Goal: Task Accomplishment & Management: Complete application form

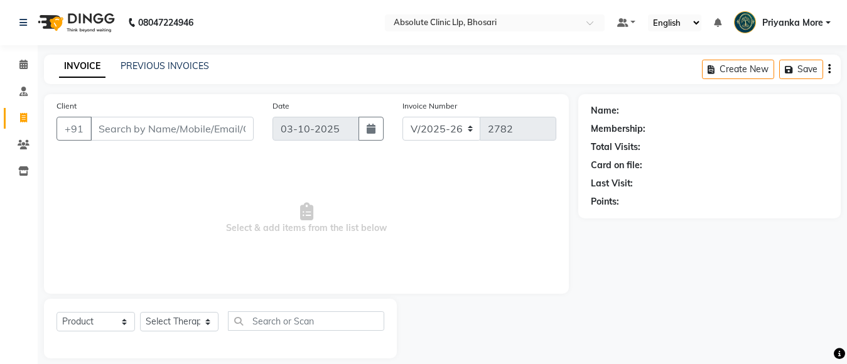
select select "4706"
select select "product"
drag, startPoint x: 200, startPoint y: 316, endPoint x: 194, endPoint y: 269, distance: 46.8
click at [200, 316] on select "Select Therapist" at bounding box center [179, 321] width 78 height 19
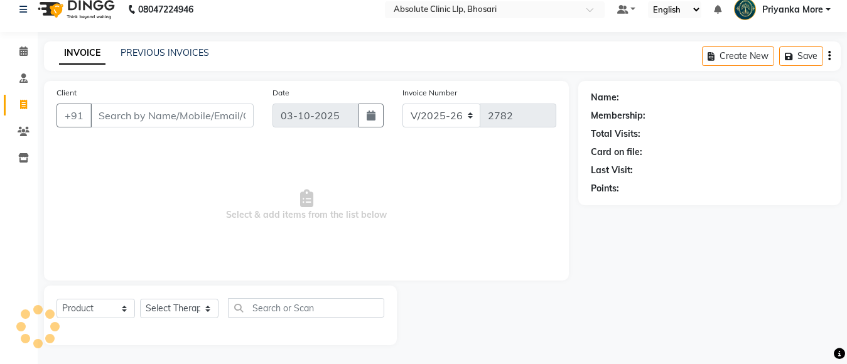
click at [194, 235] on span "Select & add items from the list below" at bounding box center [307, 206] width 500 height 126
click at [183, 312] on select "Select Therapist" at bounding box center [179, 308] width 78 height 19
click at [170, 305] on select "Select Therapist" at bounding box center [179, 308] width 78 height 19
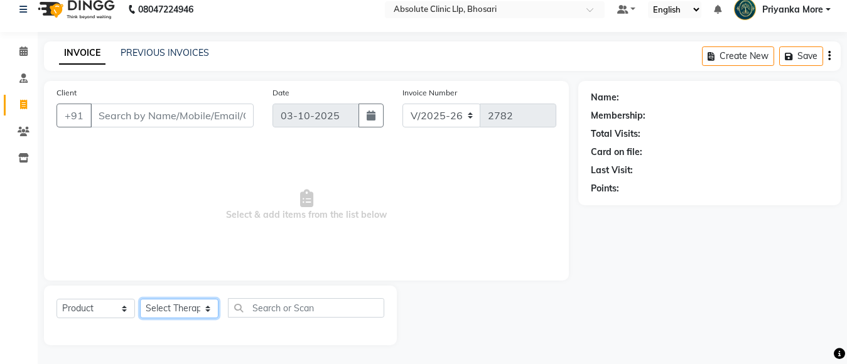
click at [202, 310] on select "Select Therapist" at bounding box center [179, 308] width 78 height 19
click at [206, 308] on select "Select Therapist" at bounding box center [179, 308] width 78 height 19
click at [207, 306] on select "Select Therapist [PERSON_NAME] [PERSON_NAME] [PERSON_NAME] [PERSON_NAME] [PERSO…" at bounding box center [180, 308] width 80 height 19
click at [192, 307] on select "Select Therapist [PERSON_NAME] [PERSON_NAME] [PERSON_NAME] [PERSON_NAME] [PERSO…" at bounding box center [180, 308] width 80 height 19
select select "27987"
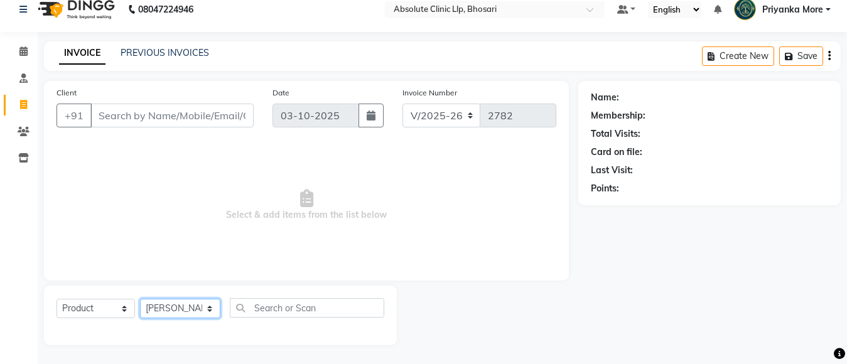
click at [140, 299] on select "Select Therapist [PERSON_NAME] [PERSON_NAME] [PERSON_NAME] [PERSON_NAME] [PERSO…" at bounding box center [180, 308] width 80 height 19
click at [262, 303] on input "text" at bounding box center [307, 307] width 154 height 19
type input "d"
type input "790"
click at [64, 305] on select "Select Service Product Membership Package Voucher Prepaid Gift Card" at bounding box center [96, 308] width 78 height 19
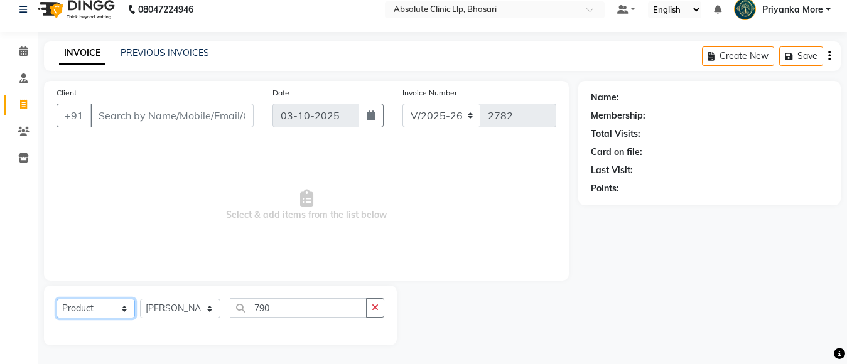
click at [57, 299] on select "Select Service Product Membership Package Voucher Prepaid Gift Card" at bounding box center [96, 308] width 78 height 19
click at [156, 100] on div "Client +91" at bounding box center [155, 111] width 216 height 51
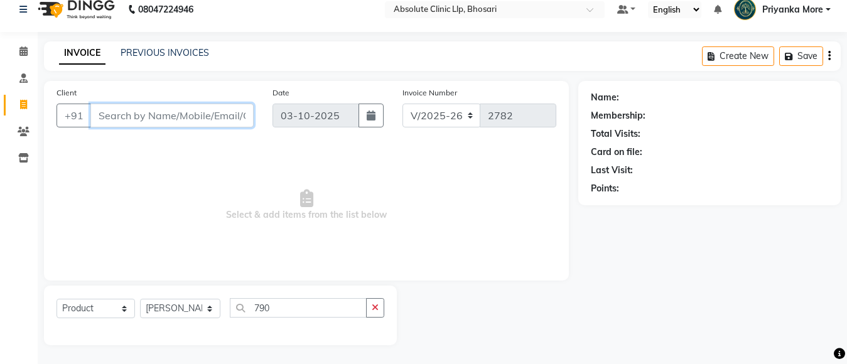
click at [154, 106] on input "Client" at bounding box center [171, 116] width 163 height 24
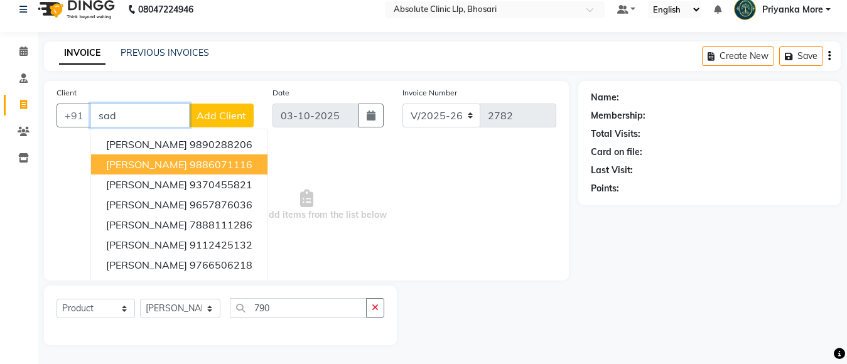
click at [165, 167] on span "[PERSON_NAME]" at bounding box center [146, 164] width 81 height 13
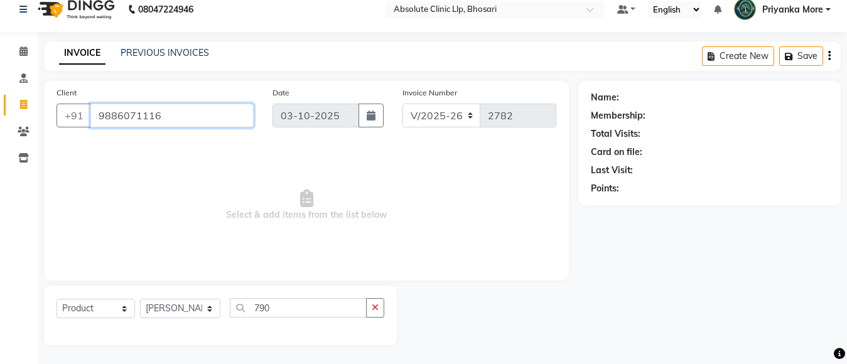
type input "9886071116"
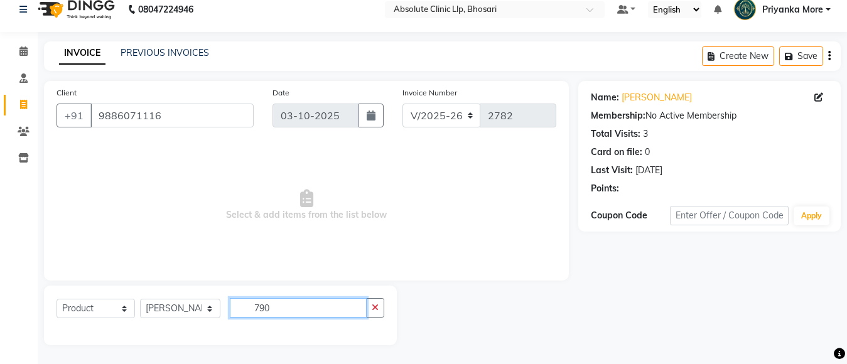
click at [308, 307] on input "790" at bounding box center [298, 307] width 137 height 19
type input "7"
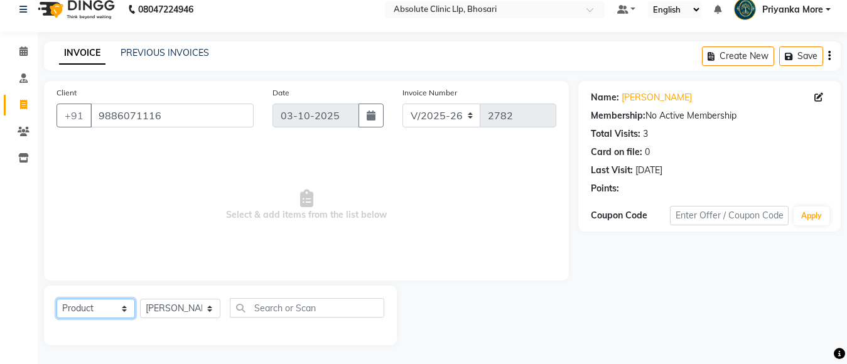
drag, startPoint x: 59, startPoint y: 308, endPoint x: 67, endPoint y: 302, distance: 10.3
click at [59, 308] on select "Select Service Product Membership Package Voucher Prepaid Gift Card" at bounding box center [96, 308] width 78 height 19
click at [57, 299] on select "Select Service Product Membership Package Voucher Prepaid Gift Card" at bounding box center [96, 308] width 78 height 19
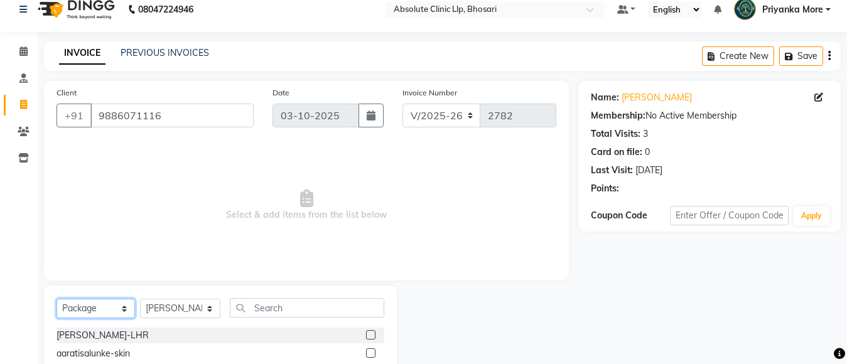
click at [104, 310] on select "Select Service Product Membership Package Voucher Prepaid Gift Card" at bounding box center [96, 308] width 78 height 19
select select "product"
click at [57, 299] on select "Select Service Product Membership Package Voucher Prepaid Gift Card" at bounding box center [96, 308] width 78 height 19
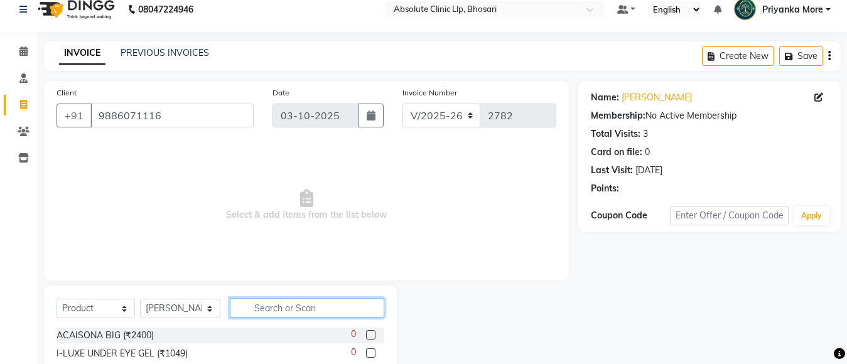
click at [249, 308] on input "text" at bounding box center [307, 307] width 154 height 19
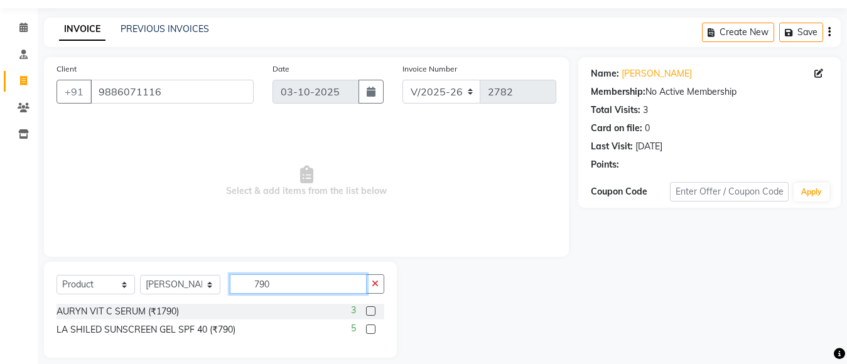
scroll to position [50, 0]
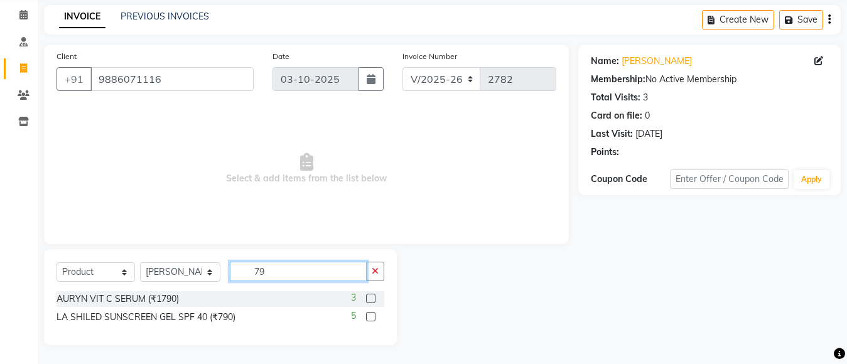
type input "7"
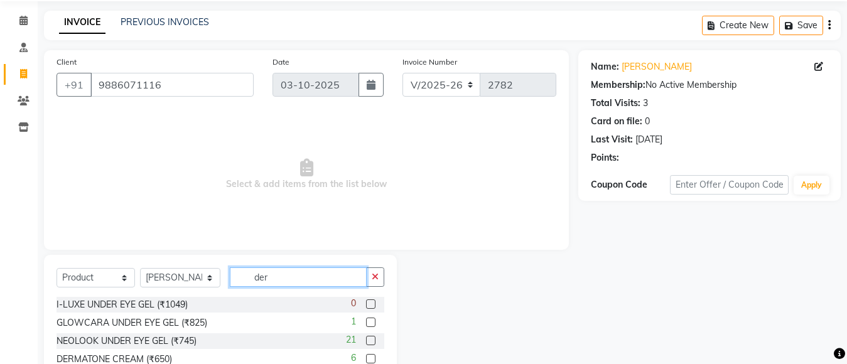
scroll to position [13, 0]
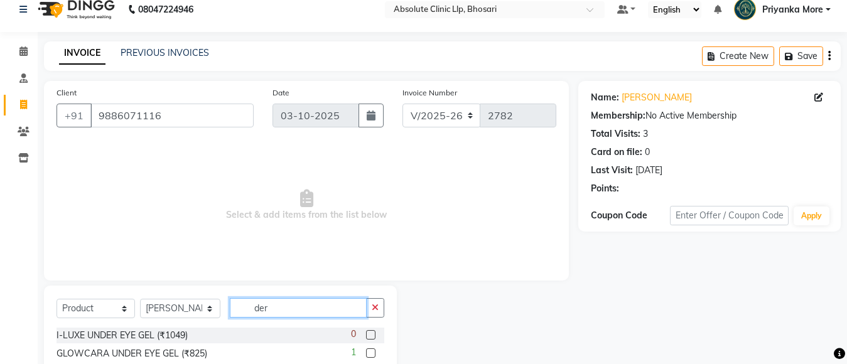
type input "der"
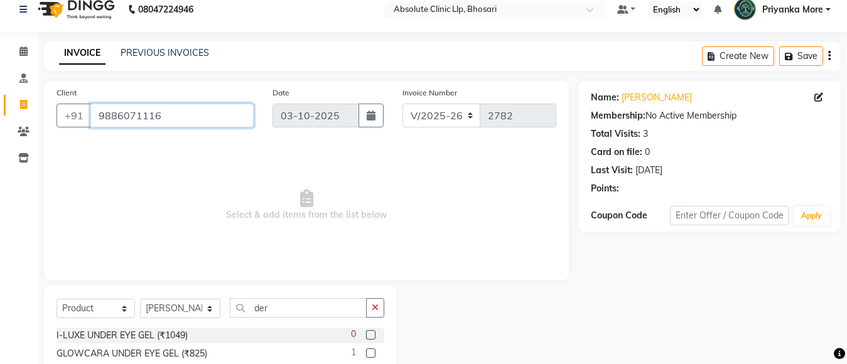
click at [185, 107] on input "9886071116" at bounding box center [171, 116] width 163 height 24
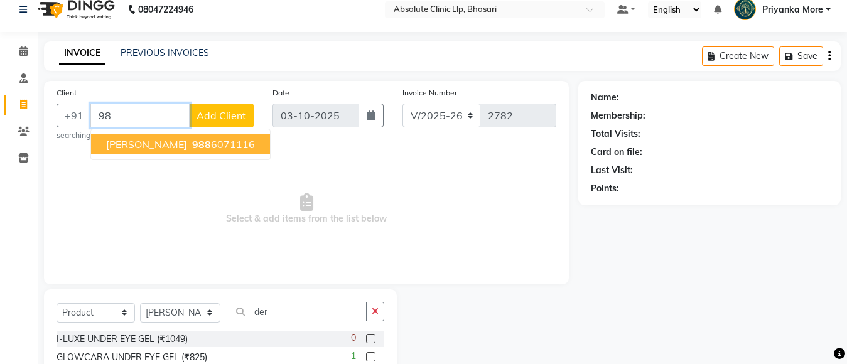
type input "9"
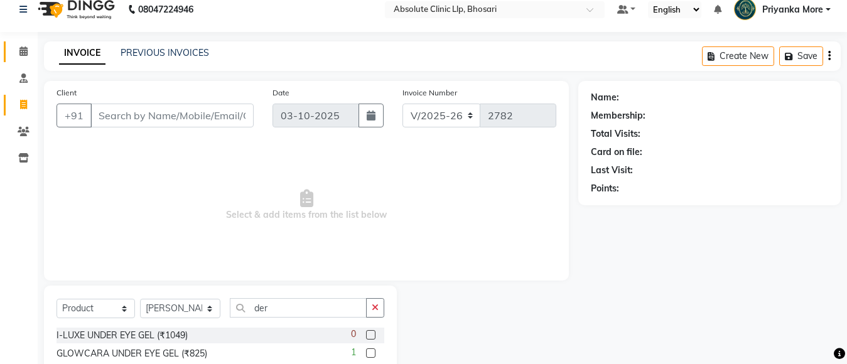
click at [29, 62] on li "Calendar" at bounding box center [19, 51] width 38 height 27
click at [21, 57] on span at bounding box center [24, 52] width 22 height 14
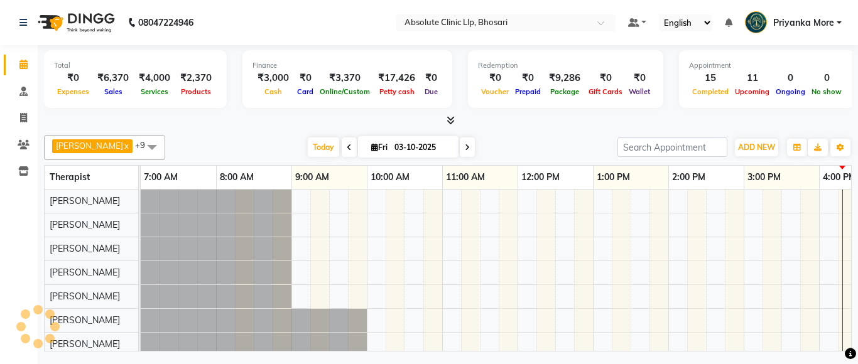
scroll to position [0, 0]
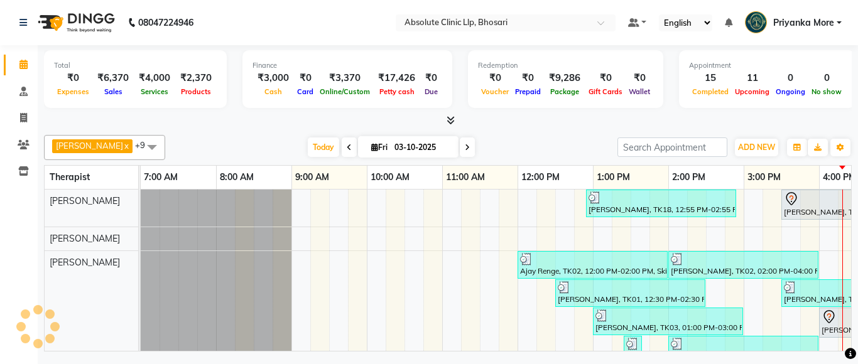
click at [457, 119] on div at bounding box center [448, 120] width 808 height 13
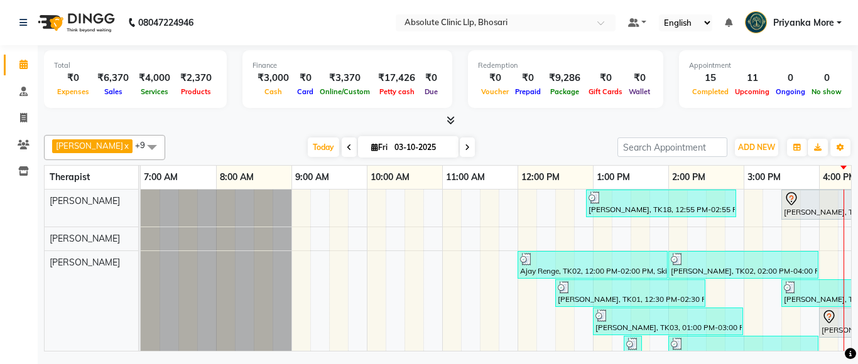
click at [448, 122] on icon at bounding box center [451, 120] width 8 height 9
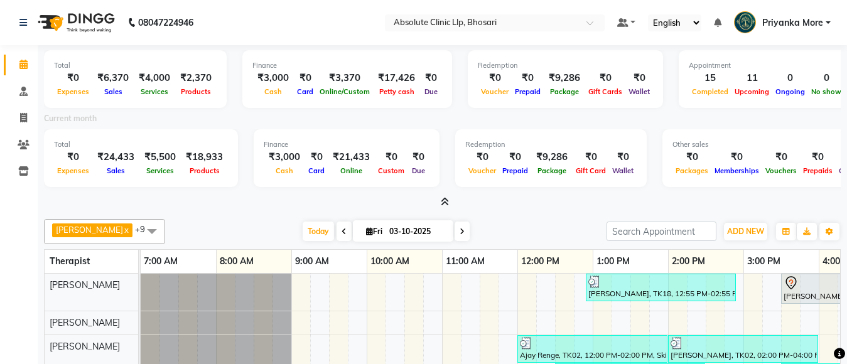
click at [448, 202] on icon at bounding box center [445, 201] width 8 height 9
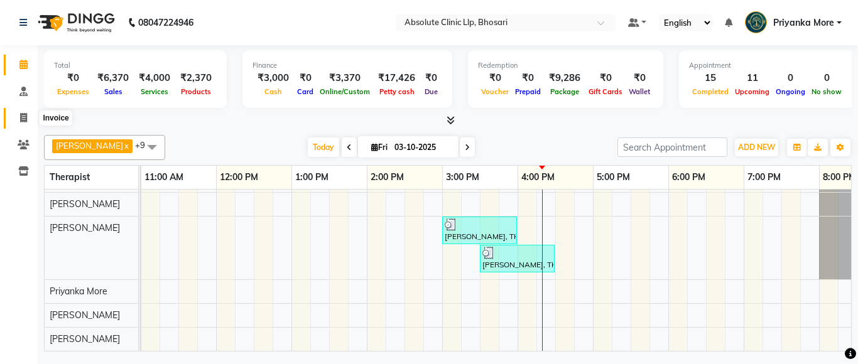
click at [20, 114] on icon at bounding box center [23, 117] width 7 height 9
select select "service"
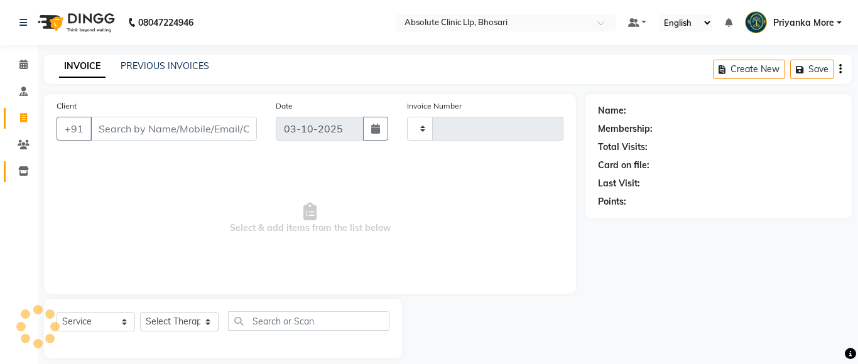
click at [28, 165] on span at bounding box center [24, 172] width 22 height 14
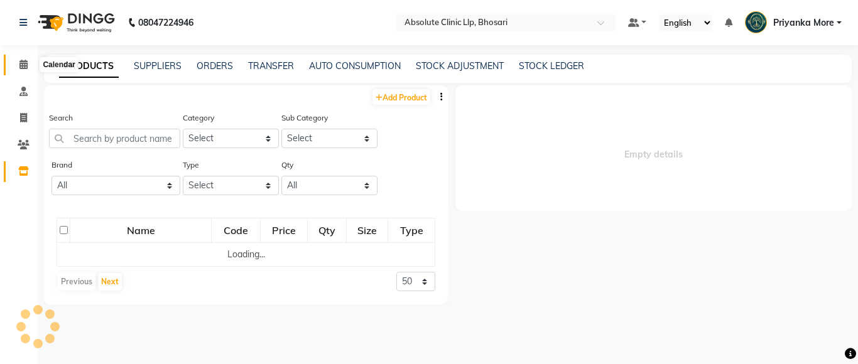
click at [24, 60] on icon at bounding box center [23, 64] width 8 height 9
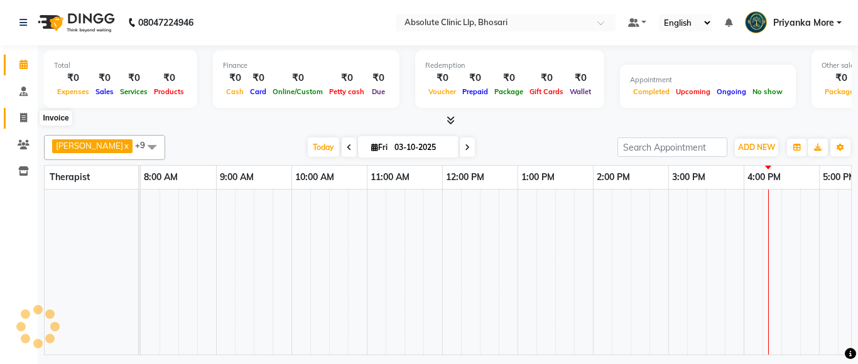
click at [21, 116] on icon at bounding box center [23, 117] width 7 height 9
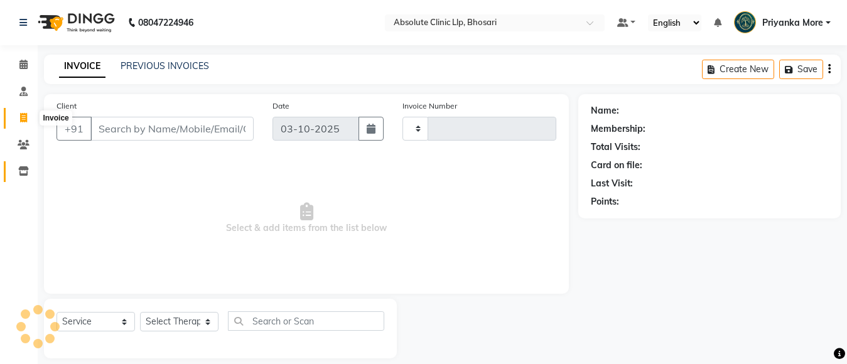
click at [28, 173] on icon at bounding box center [23, 170] width 11 height 9
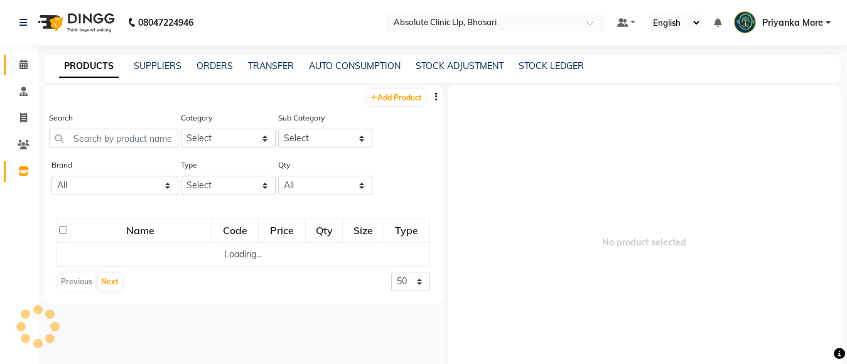
click at [20, 74] on link "Calendar" at bounding box center [19, 65] width 30 height 21
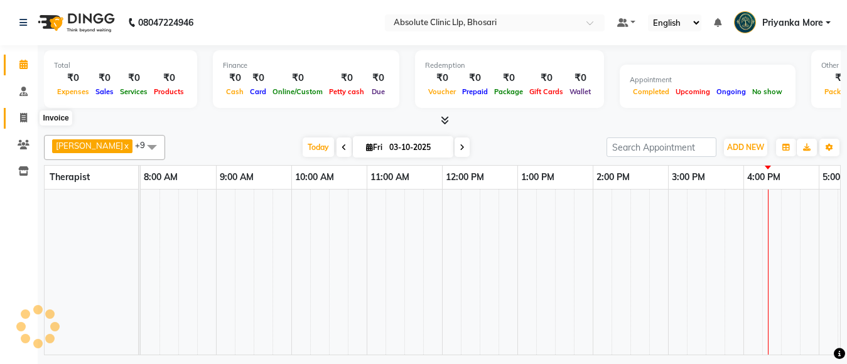
click at [18, 114] on span at bounding box center [24, 118] width 22 height 14
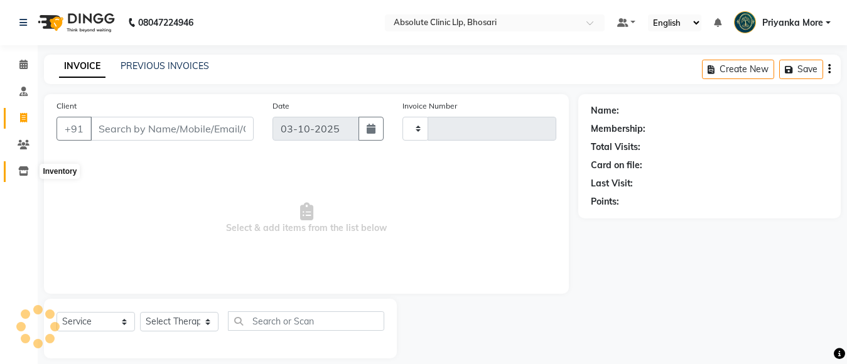
click at [19, 175] on icon at bounding box center [23, 170] width 11 height 9
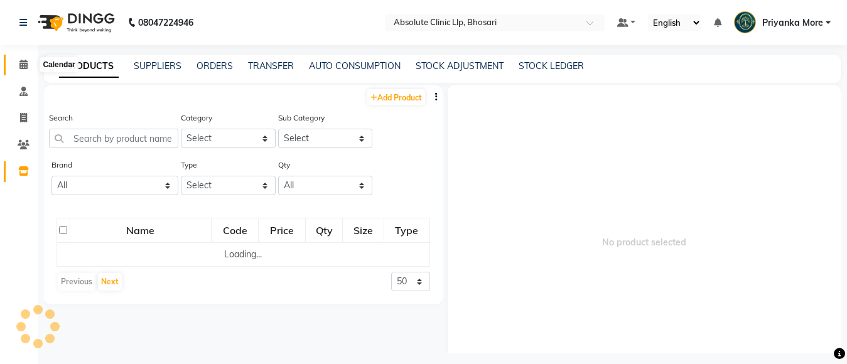
click at [29, 73] on link "Calendar" at bounding box center [19, 65] width 30 height 21
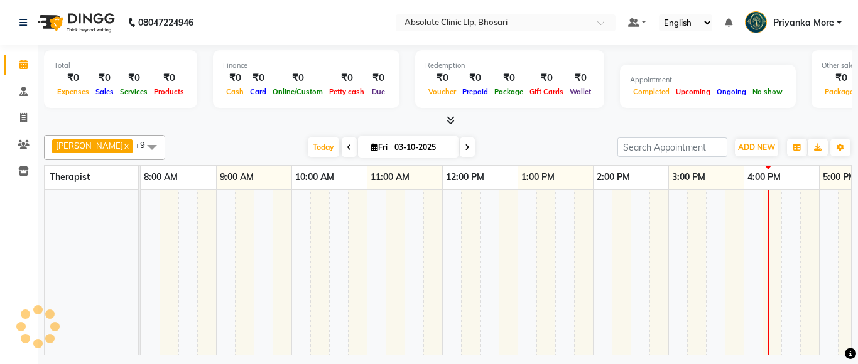
click at [452, 119] on icon at bounding box center [451, 120] width 8 height 9
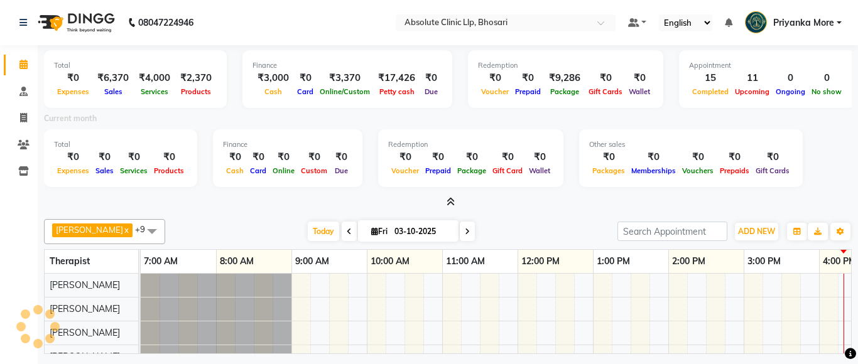
click at [455, 204] on div at bounding box center [448, 202] width 808 height 13
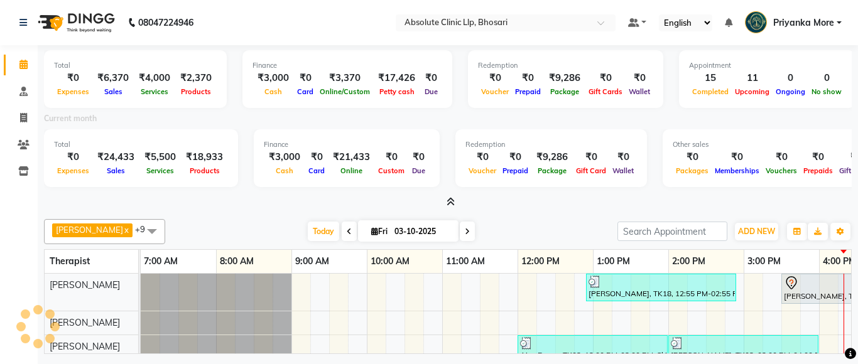
click at [443, 197] on span at bounding box center [447, 202] width 13 height 13
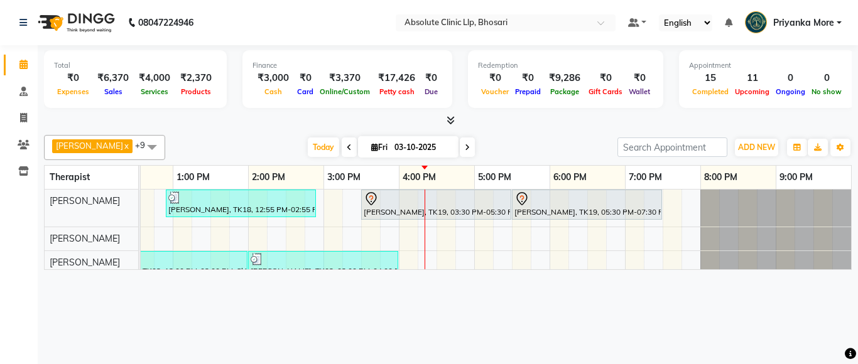
click at [447, 118] on icon at bounding box center [451, 120] width 8 height 9
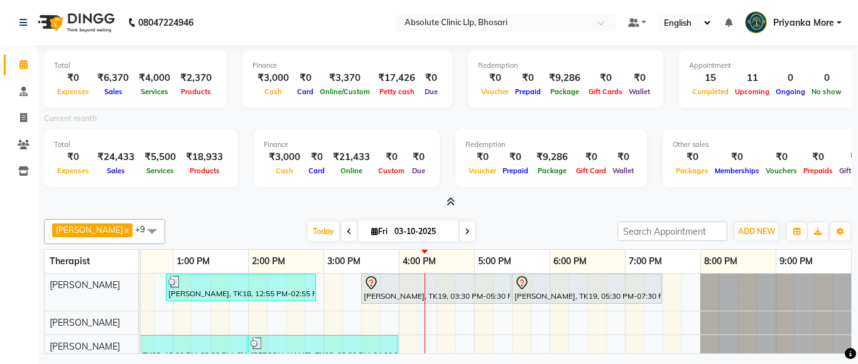
click at [455, 198] on div at bounding box center [448, 202] width 808 height 13
click at [450, 200] on icon at bounding box center [451, 201] width 8 height 9
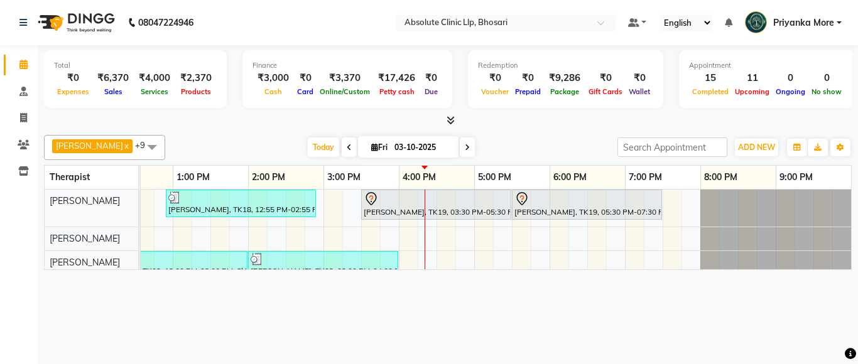
click at [450, 122] on icon at bounding box center [451, 120] width 8 height 9
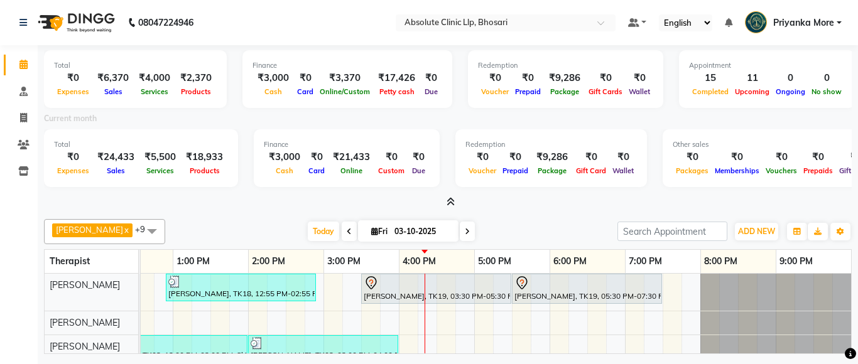
click at [447, 203] on icon at bounding box center [451, 201] width 8 height 9
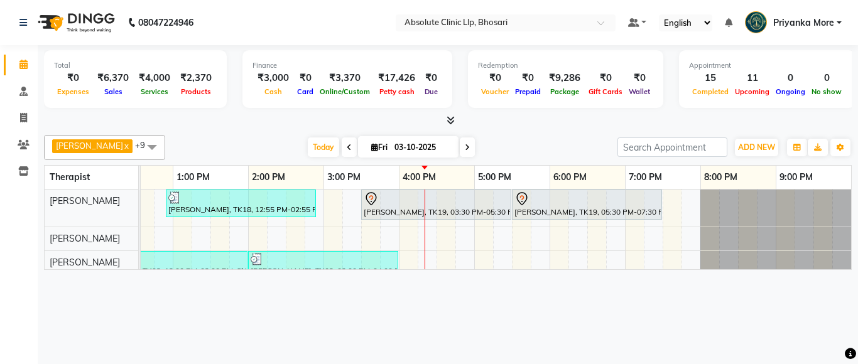
click at [444, 119] on span at bounding box center [447, 120] width 13 height 13
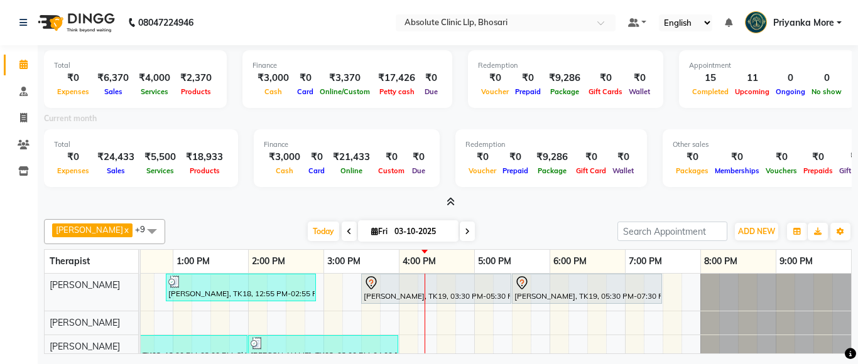
drag, startPoint x: 440, startPoint y: 342, endPoint x: 239, endPoint y: 340, distance: 201.0
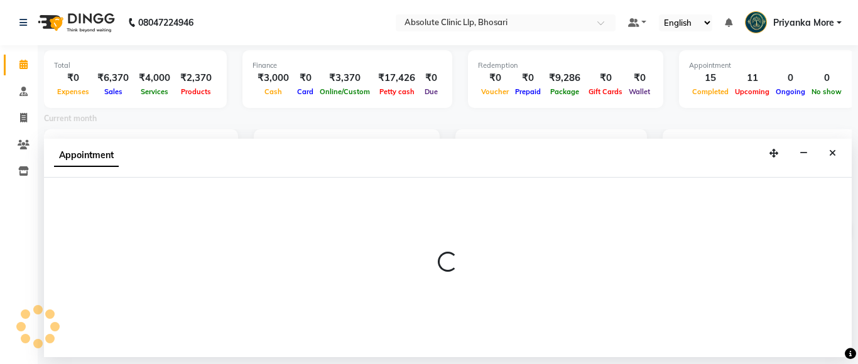
select select "27986"
select select "tentative"
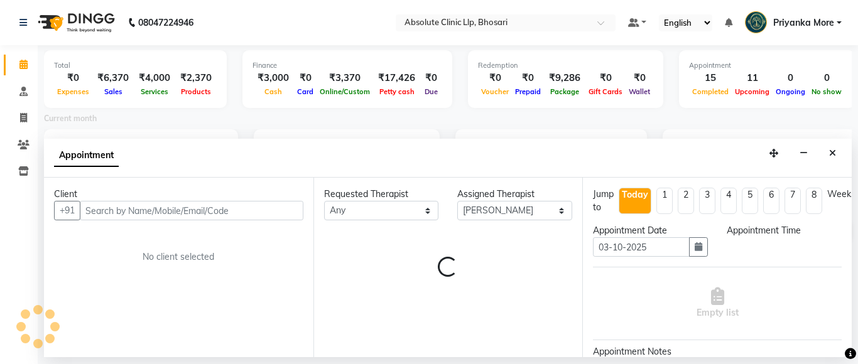
select select "840"
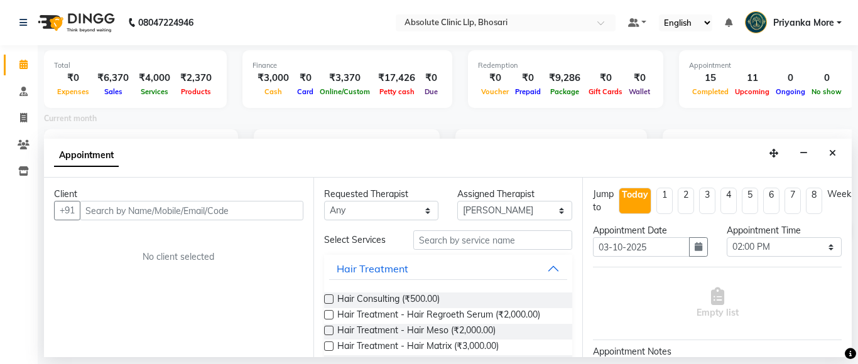
scroll to position [53, 0]
click at [431, 350] on span "Hair Treatment - Hair Matrix (₹3,000.00)" at bounding box center [417, 348] width 161 height 16
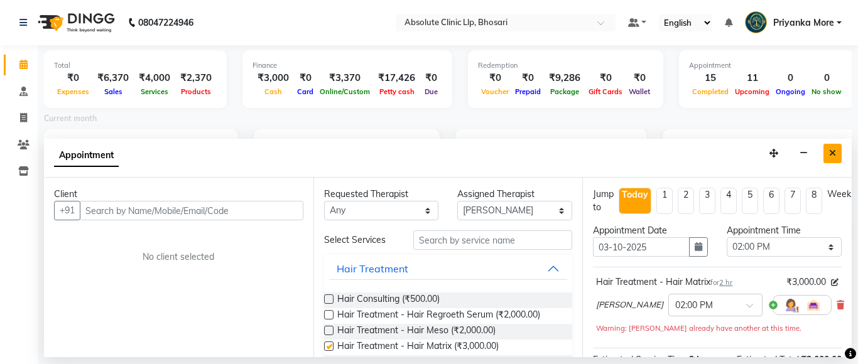
checkbox input "false"
click at [836, 305] on icon at bounding box center [840, 305] width 8 height 9
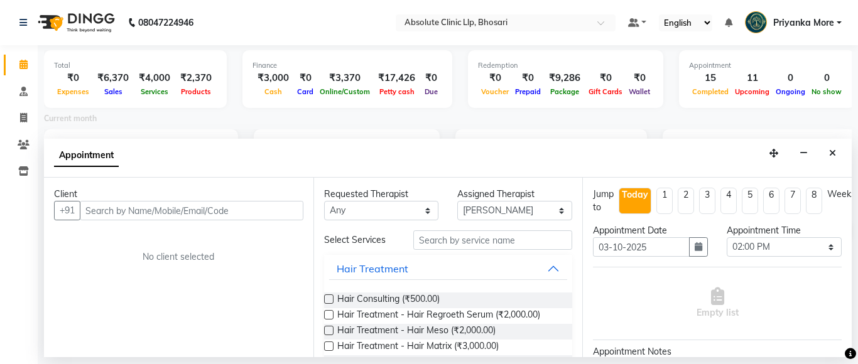
click at [836, 152] on button "Close" at bounding box center [832, 153] width 18 height 19
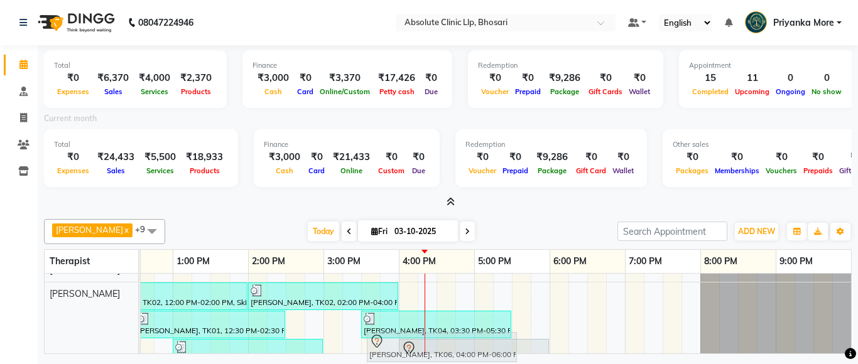
drag, startPoint x: 526, startPoint y: 340, endPoint x: 513, endPoint y: 332, distance: 14.6
click at [502, 333] on full-calendar "Therapist 7:00 AM 8:00 AM 9:00 AM 10:00 AM 11:00 AM 12:00 PM 1:00 PM 2:00 PM 3:…" at bounding box center [448, 301] width 808 height 105
drag, startPoint x: 514, startPoint y: 339, endPoint x: 367, endPoint y: 339, distance: 147.6
click at [367, 339] on full-calendar "Therapist 7:00 AM 8:00 AM 9:00 AM 10:00 AM 11:00 AM 12:00 PM 1:00 PM 2:00 PM 3:…" at bounding box center [448, 301] width 808 height 105
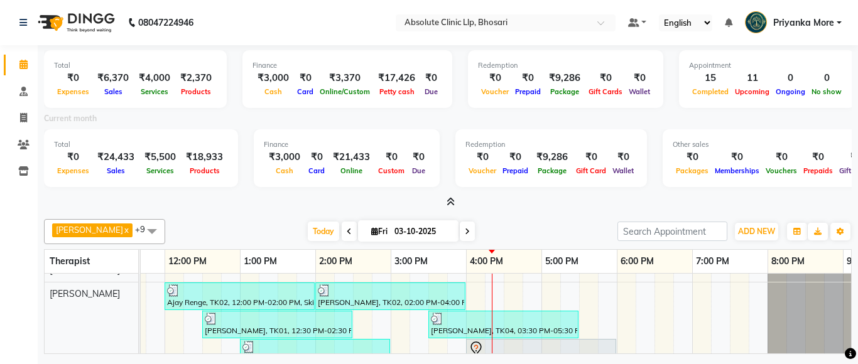
scroll to position [53, 274]
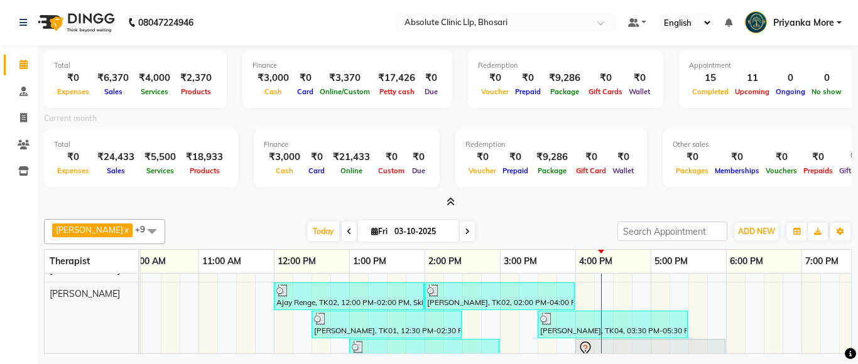
click at [443, 197] on span at bounding box center [447, 202] width 13 height 13
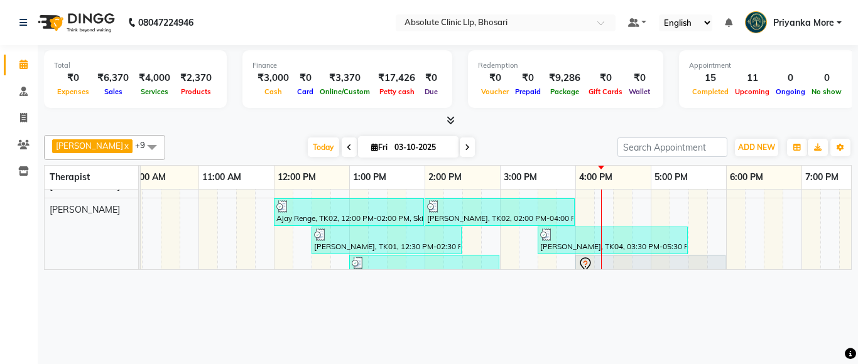
click at [444, 121] on span at bounding box center [447, 120] width 13 height 13
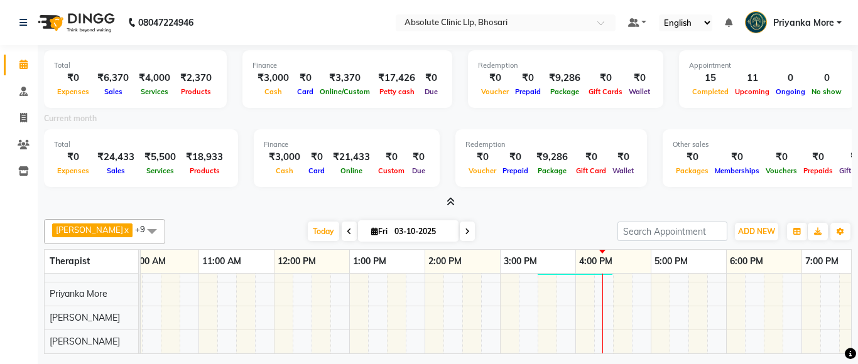
scroll to position [0, 244]
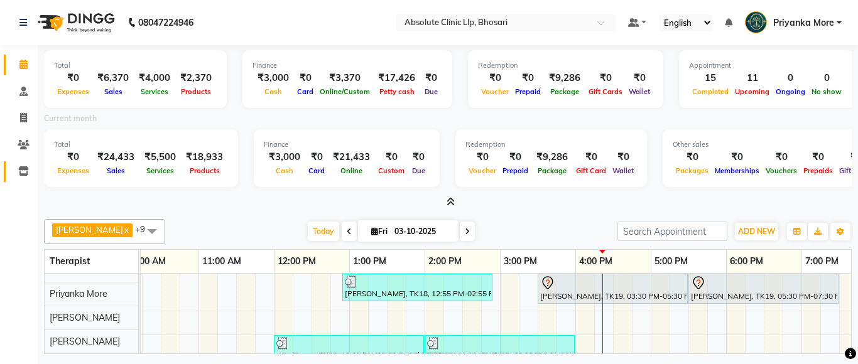
click at [12, 173] on link "Inventory" at bounding box center [19, 171] width 30 height 21
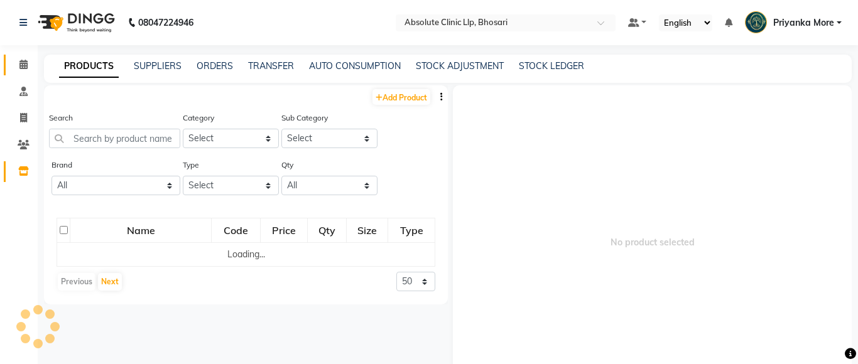
click at [24, 57] on link "Calendar" at bounding box center [19, 65] width 30 height 21
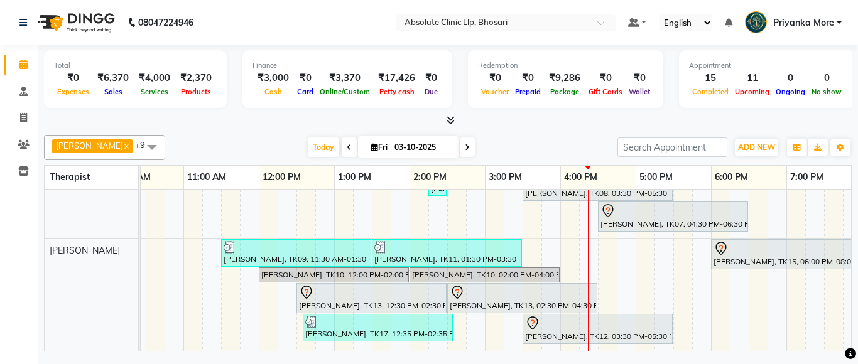
scroll to position [219, 0]
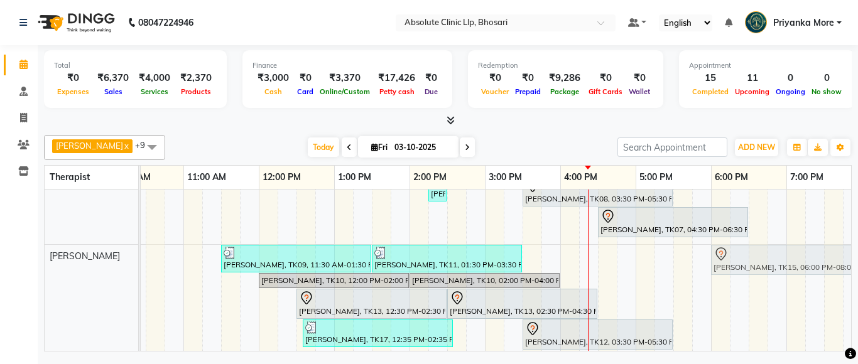
drag, startPoint x: 840, startPoint y: 266, endPoint x: 843, endPoint y: 276, distance: 10.7
click at [843, 276] on div "[PERSON_NAME], TK18, 12:55 PM-02:55 PM, Laser Hair Reduction Treatment - Full B…" at bounding box center [496, 270] width 710 height 161
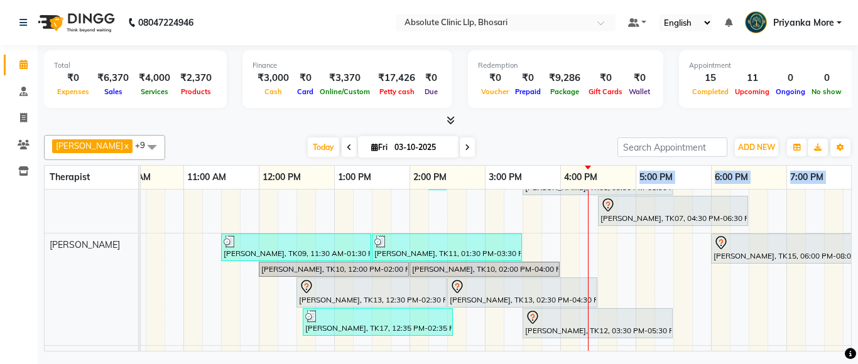
drag, startPoint x: 588, startPoint y: 169, endPoint x: 701, endPoint y: 188, distance: 114.6
click at [592, 188] on div "7:00 AM 8:00 AM 9:00 AM 10:00 AM 11:00 AM 12:00 PM 1:00 PM 2:00 PM 3:00 PM 4:00…" at bounding box center [237, 178] width 710 height 24
click at [583, 128] on div "Total ₹0 Expenses ₹6,370 Sales ₹4,000 Services ₹2,370 Products Finance ₹3,000 C…" at bounding box center [448, 200] width 820 height 310
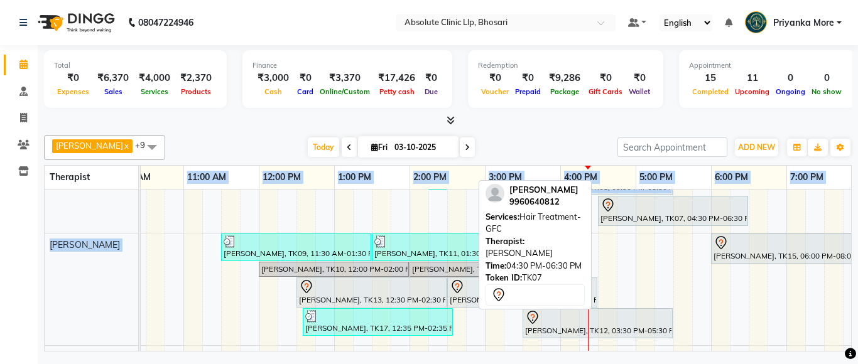
drag, startPoint x: 185, startPoint y: 177, endPoint x: 718, endPoint y: 196, distance: 534.1
click at [718, 196] on table "Therapist 7:00 AM 8:00 AM 9:00 AM 10:00 AM 11:00 AM 12:00 PM 1:00 PM 2:00 PM 3:…" at bounding box center [448, 258] width 808 height 187
click at [512, 111] on div "Total ₹0 Expenses ₹6,370 Sales ₹4,000 Services ₹2,370 Products Finance ₹3,000 C…" at bounding box center [448, 81] width 808 height 62
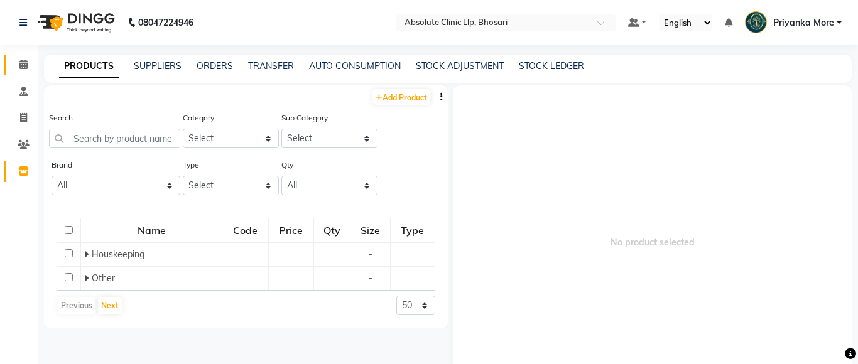
click at [19, 67] on span at bounding box center [24, 65] width 22 height 14
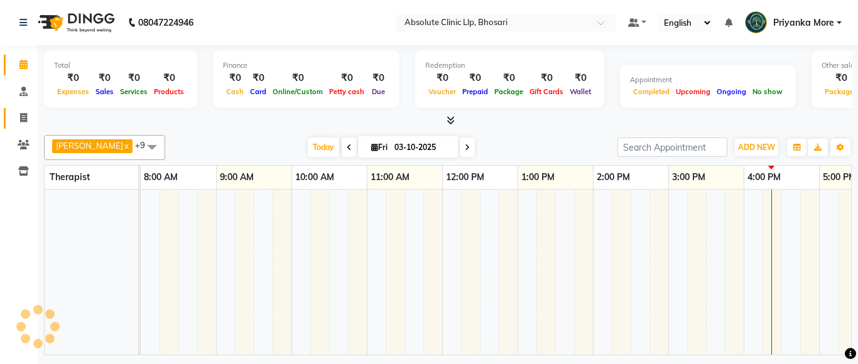
click at [21, 116] on icon at bounding box center [23, 117] width 7 height 9
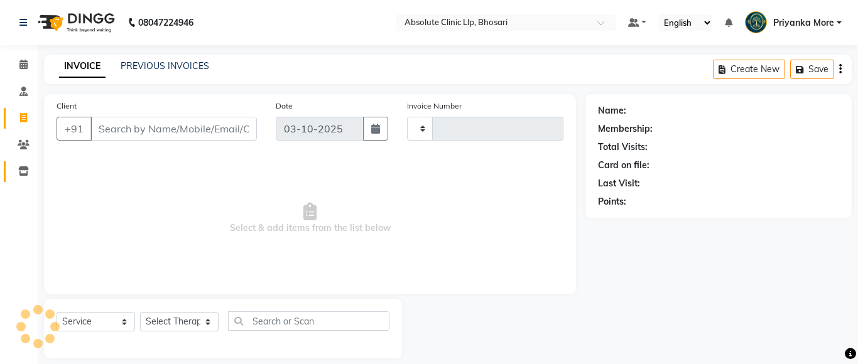
click at [21, 177] on span at bounding box center [24, 172] width 22 height 14
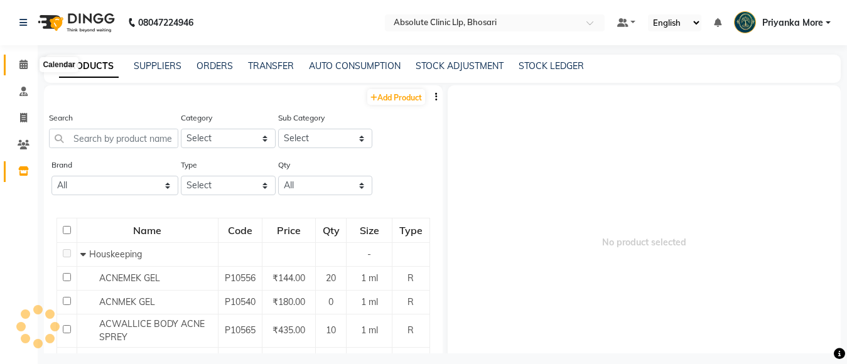
click at [30, 62] on span at bounding box center [24, 65] width 22 height 14
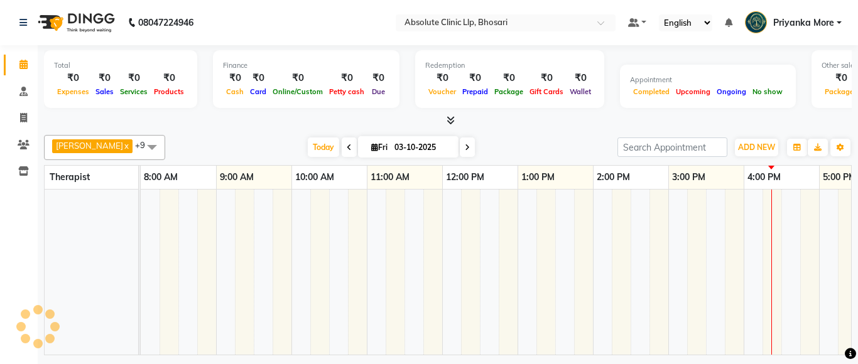
click at [453, 119] on icon at bounding box center [451, 120] width 8 height 9
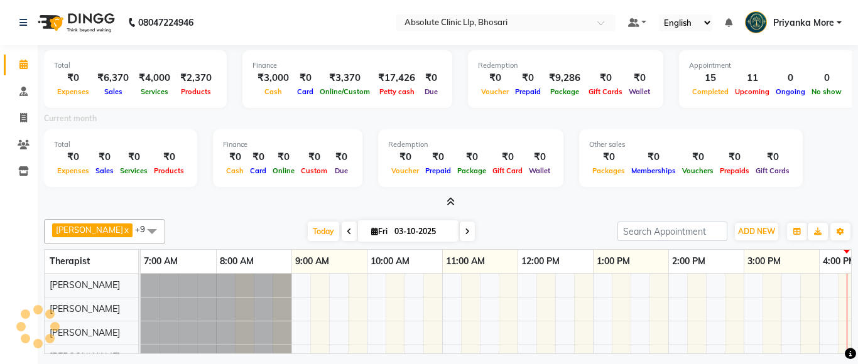
click at [449, 202] on icon at bounding box center [451, 201] width 8 height 9
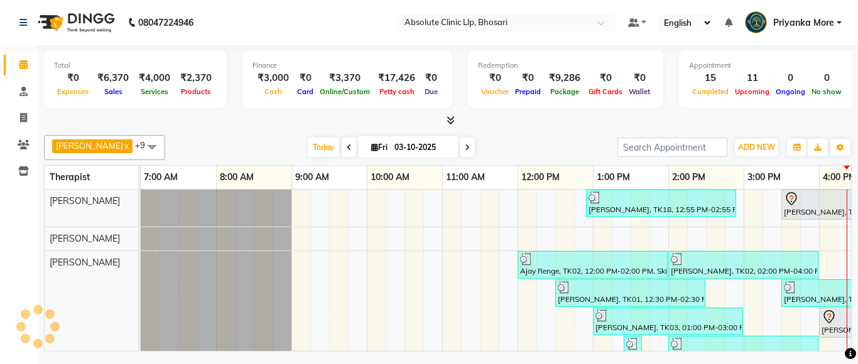
click at [455, 115] on div at bounding box center [448, 120] width 808 height 13
click at [443, 120] on span at bounding box center [447, 120] width 13 height 13
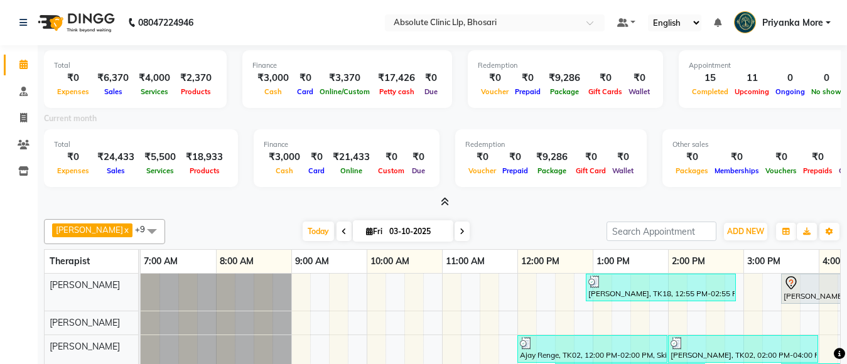
click at [441, 205] on icon at bounding box center [445, 201] width 8 height 9
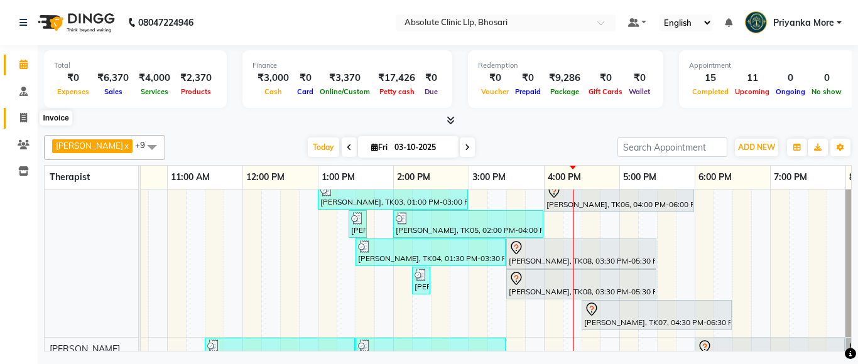
click at [26, 117] on icon at bounding box center [23, 117] width 7 height 9
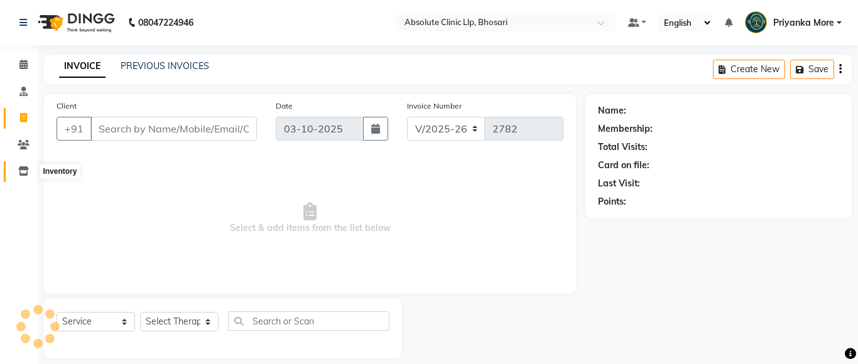
click at [26, 171] on icon at bounding box center [23, 170] width 11 height 9
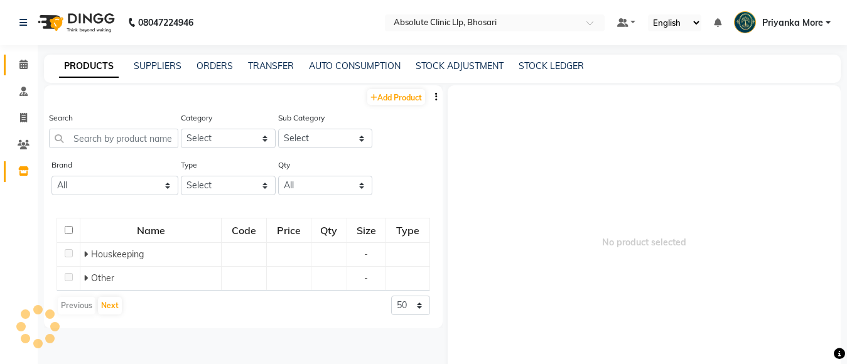
click at [13, 60] on span at bounding box center [24, 65] width 22 height 14
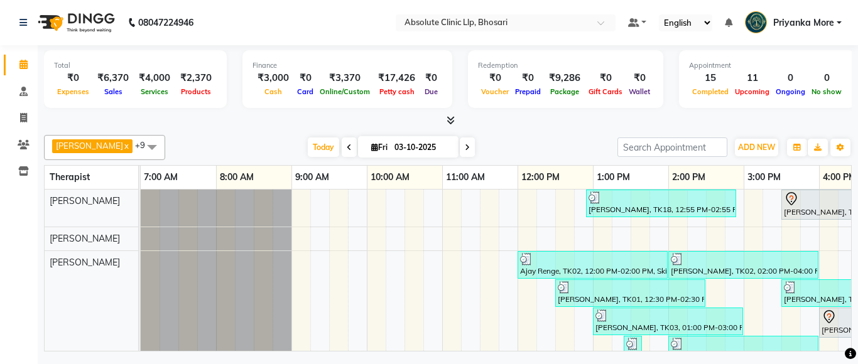
drag, startPoint x: 0, startPoint y: 290, endPoint x: 0, endPoint y: 389, distance: 99.2
